Goal: Task Accomplishment & Management: Use online tool/utility

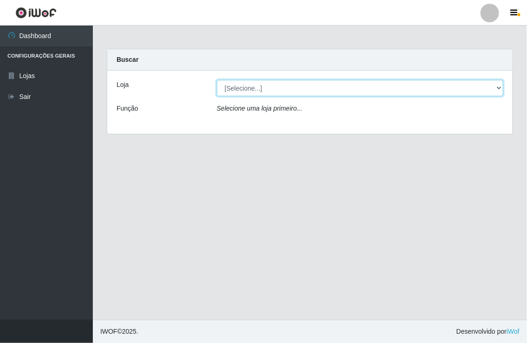
click at [494, 88] on select "[Selecione...] Nordestão - [GEOGRAPHIC_DATA]" at bounding box center [360, 88] width 286 height 16
select select "454"
click at [217, 80] on select "[Selecione...] Nordestão - [GEOGRAPHIC_DATA]" at bounding box center [360, 88] width 286 height 16
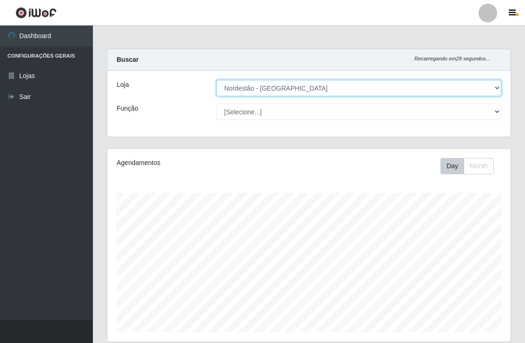
scroll to position [192, 403]
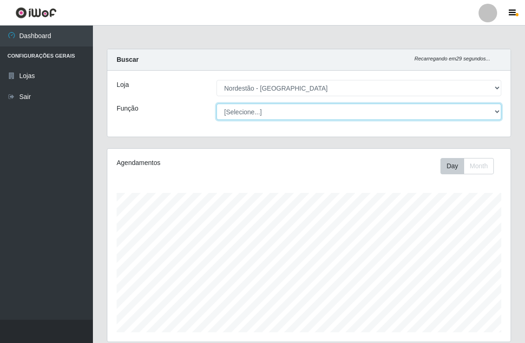
click at [265, 110] on select "[Selecione...] Embalador Embalador + Embalador ++" at bounding box center [358, 112] width 285 height 16
select select "1"
click at [216, 104] on select "[Selecione...] Embalador Embalador + Embalador ++" at bounding box center [358, 112] width 285 height 16
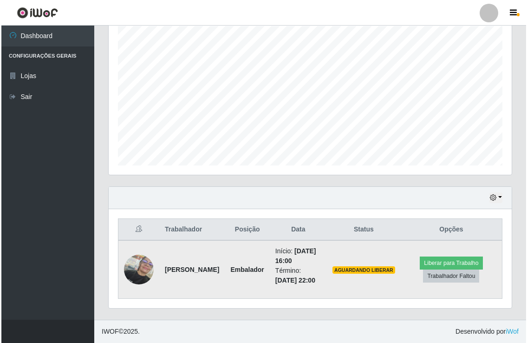
scroll to position [186, 0]
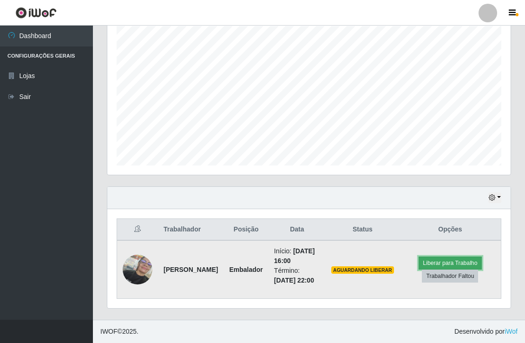
click at [450, 256] on button "Liberar para Trabalho" at bounding box center [449, 262] width 63 height 13
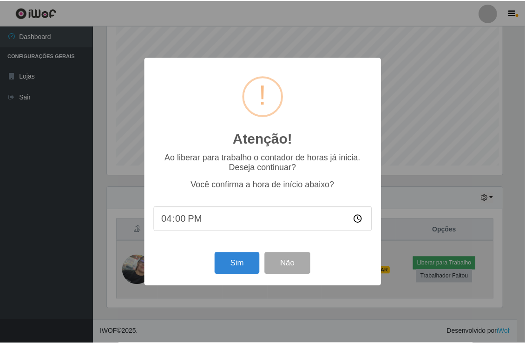
scroll to position [192, 397]
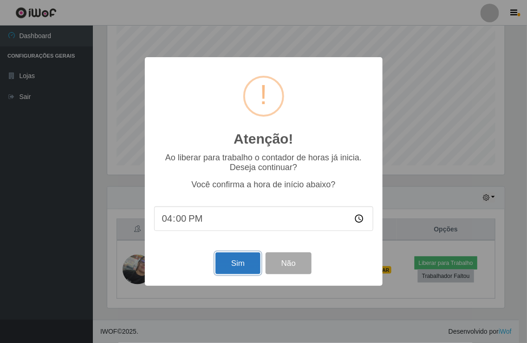
click at [234, 266] on button "Sim" at bounding box center [237, 263] width 45 height 22
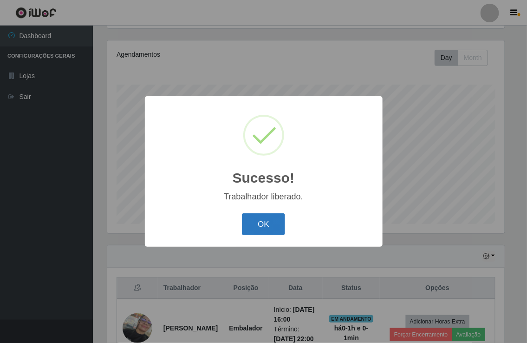
click at [266, 220] on button "OK" at bounding box center [263, 224] width 43 height 22
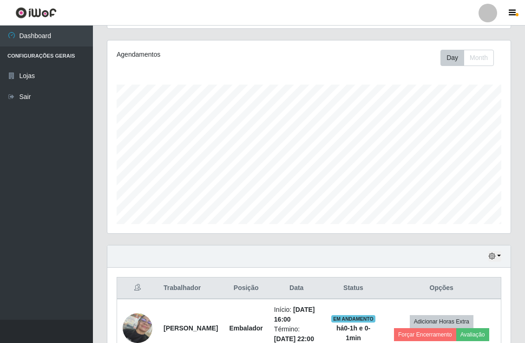
scroll to position [186, 0]
